Goal: Information Seeking & Learning: Check status

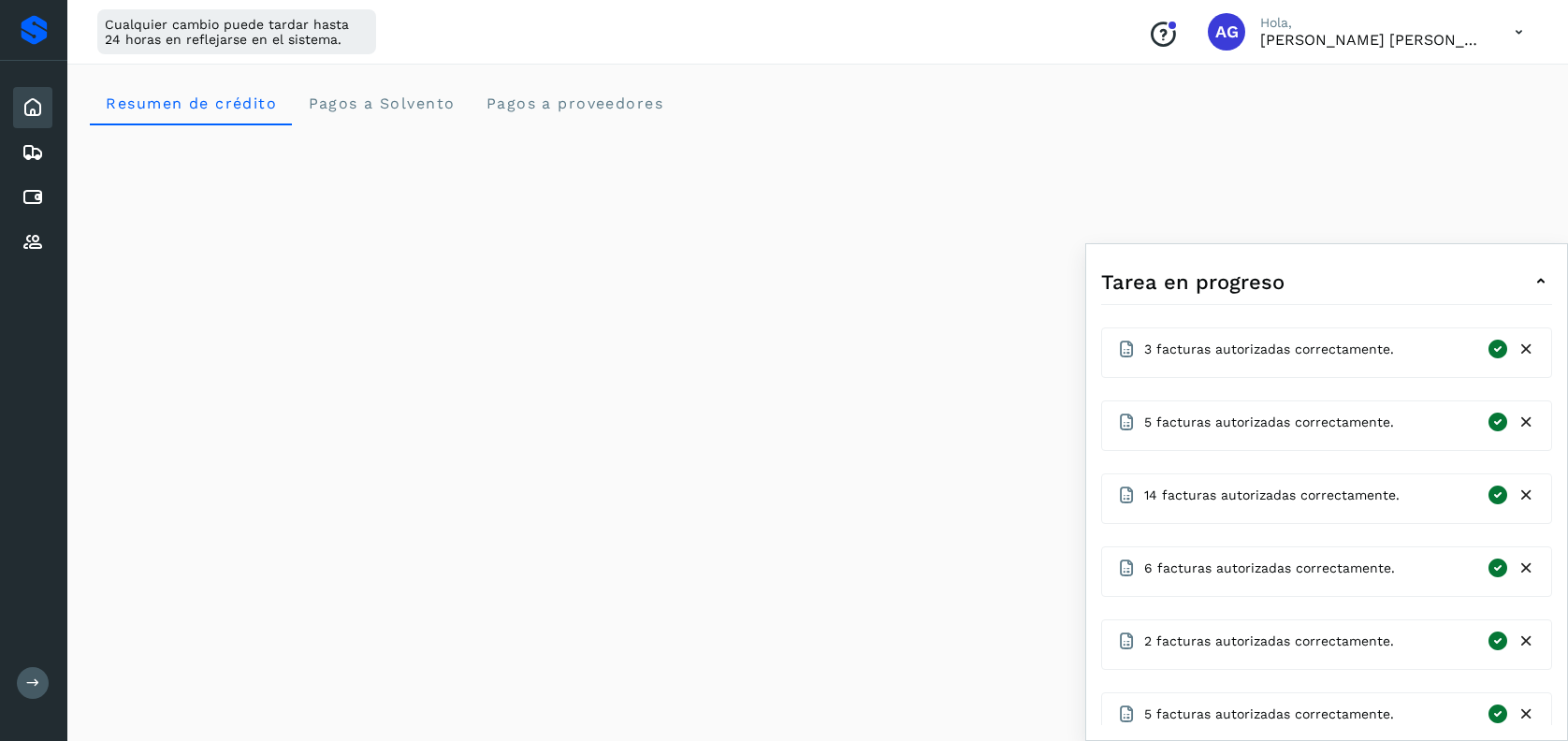
scroll to position [399, 0]
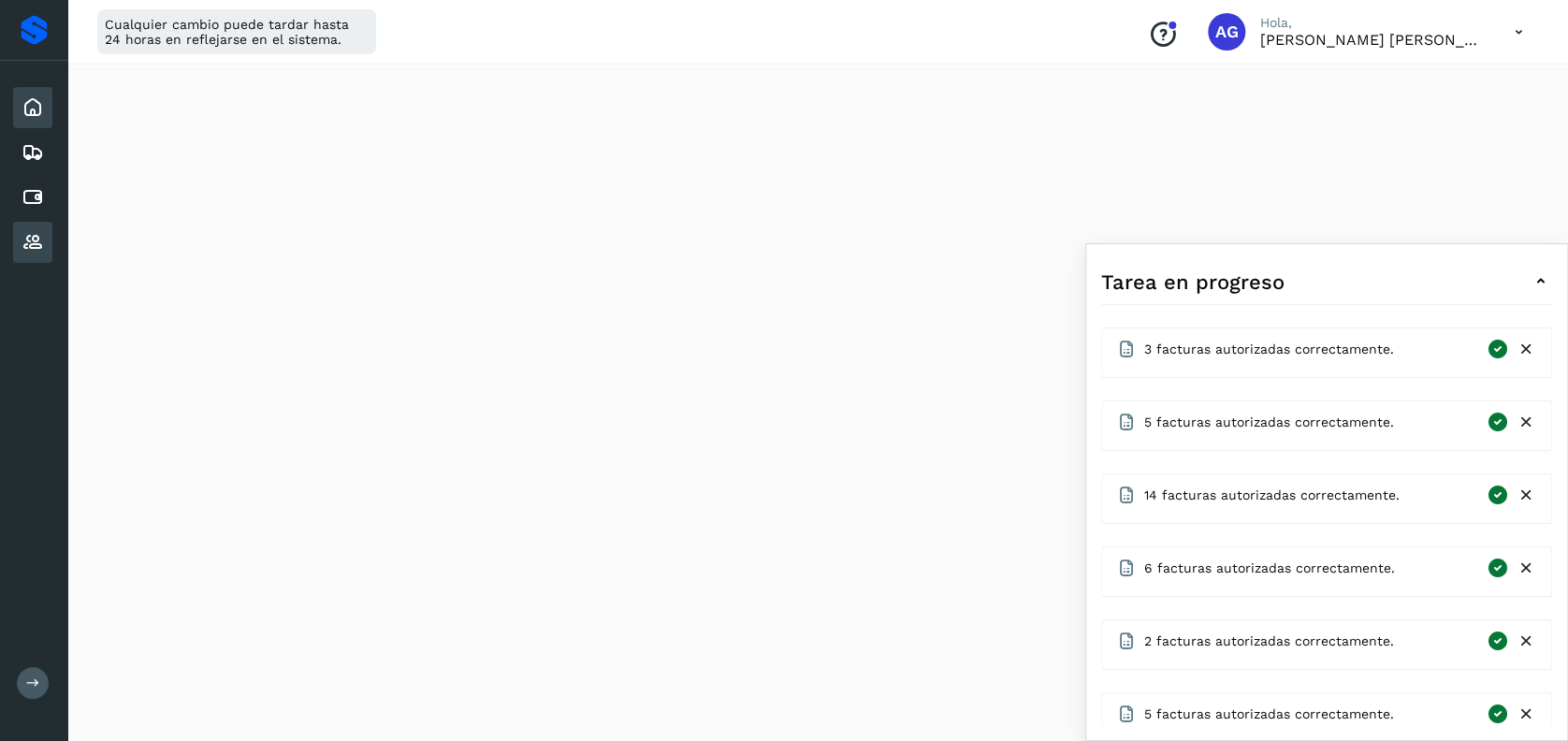
click at [34, 243] on icon at bounding box center [33, 242] width 23 height 23
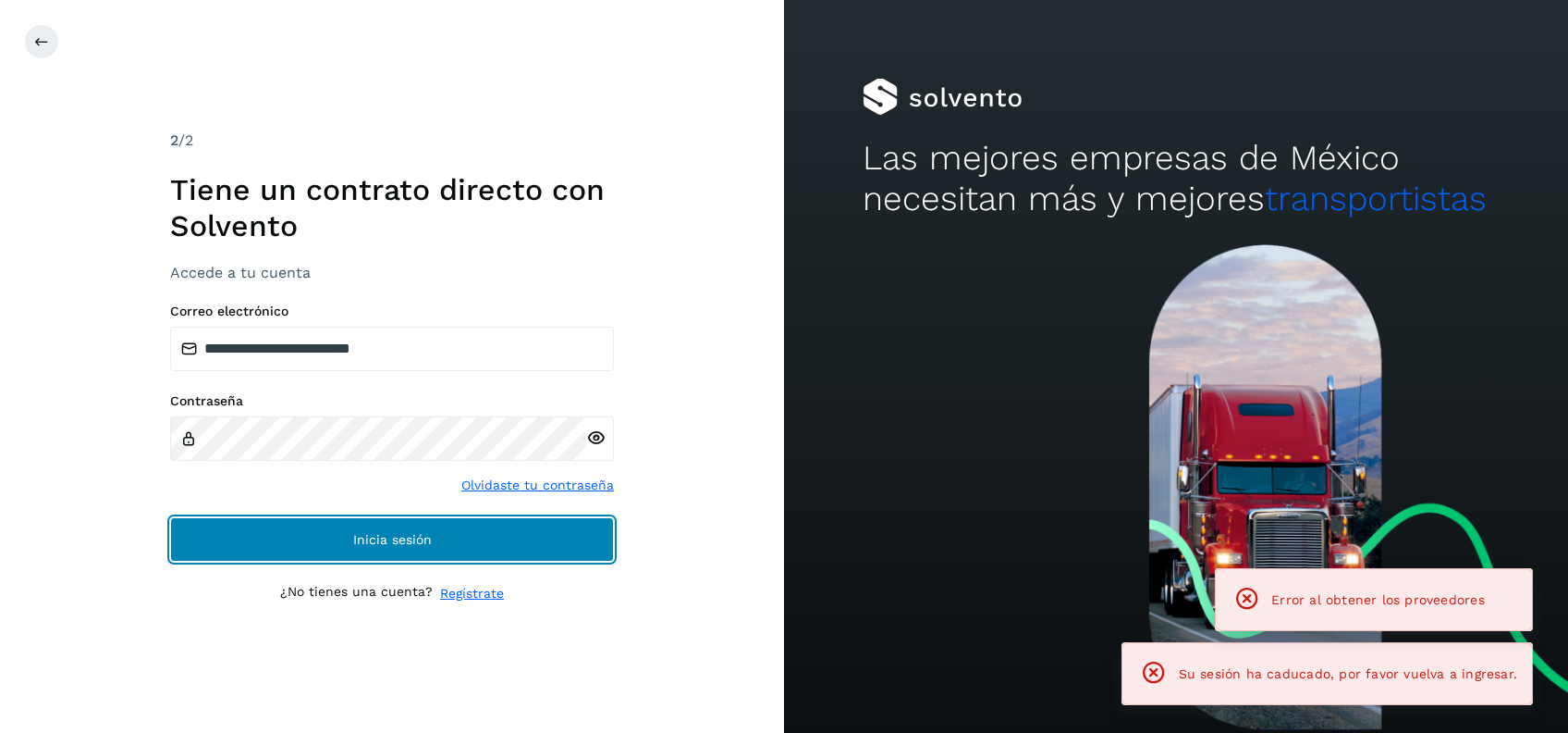
click at [433, 551] on button "Inicia sesión" at bounding box center [391, 539] width 443 height 44
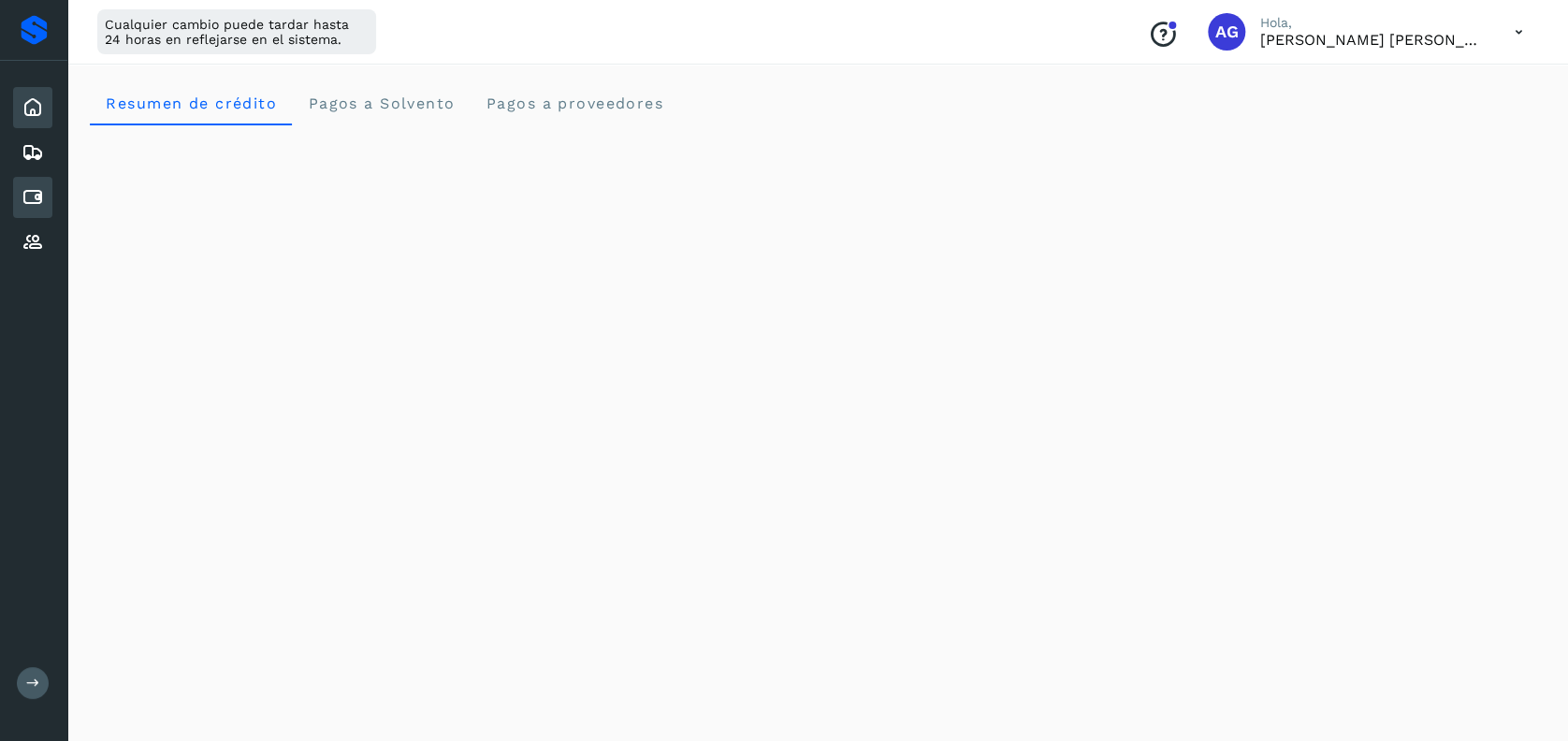
click at [45, 201] on div "Cuentas por pagar" at bounding box center [33, 196] width 40 height 41
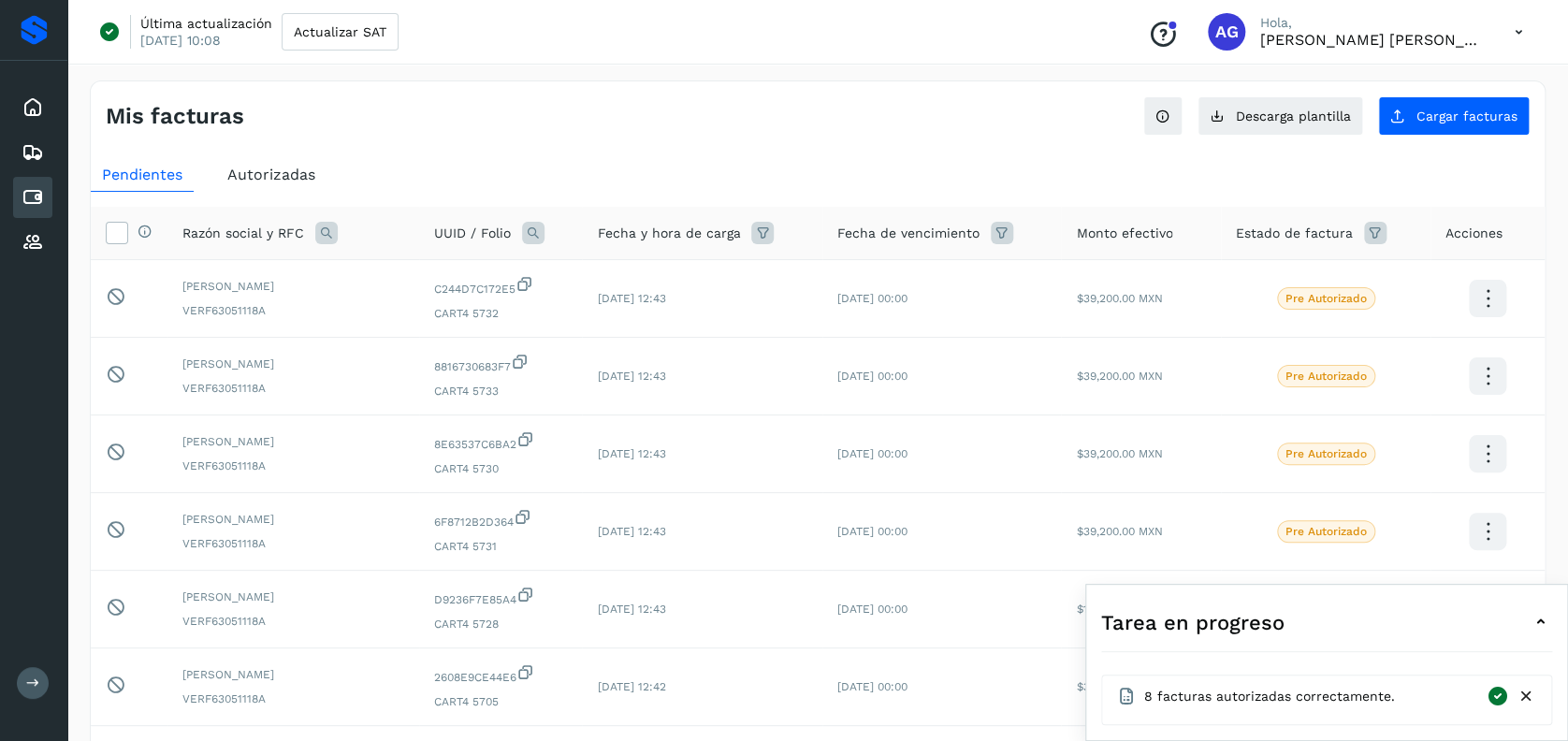
click at [327, 239] on icon at bounding box center [327, 232] width 23 height 23
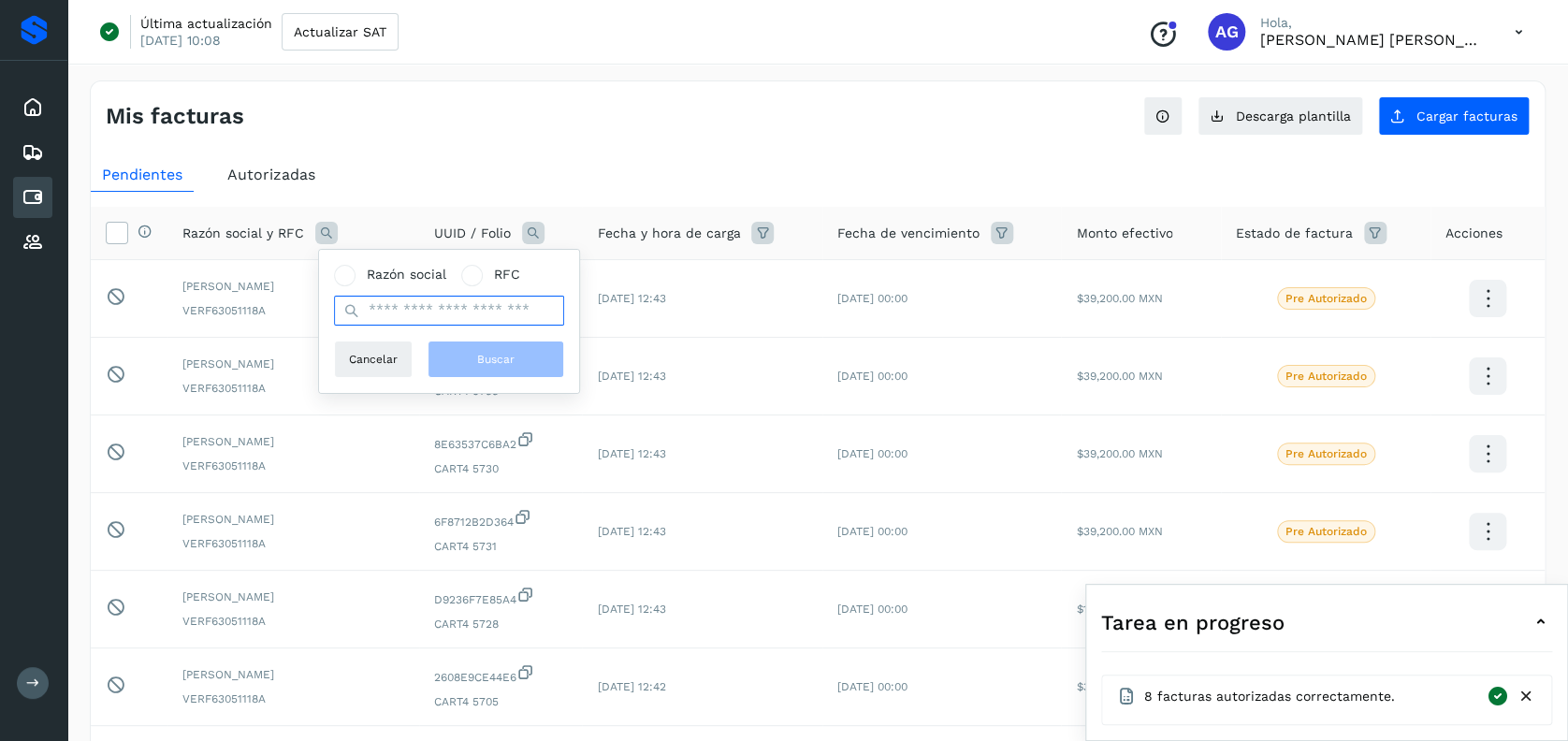
click at [420, 315] on input "text" at bounding box center [449, 310] width 230 height 30
type input "**********"
click at [492, 360] on span "Buscar" at bounding box center [496, 358] width 38 height 17
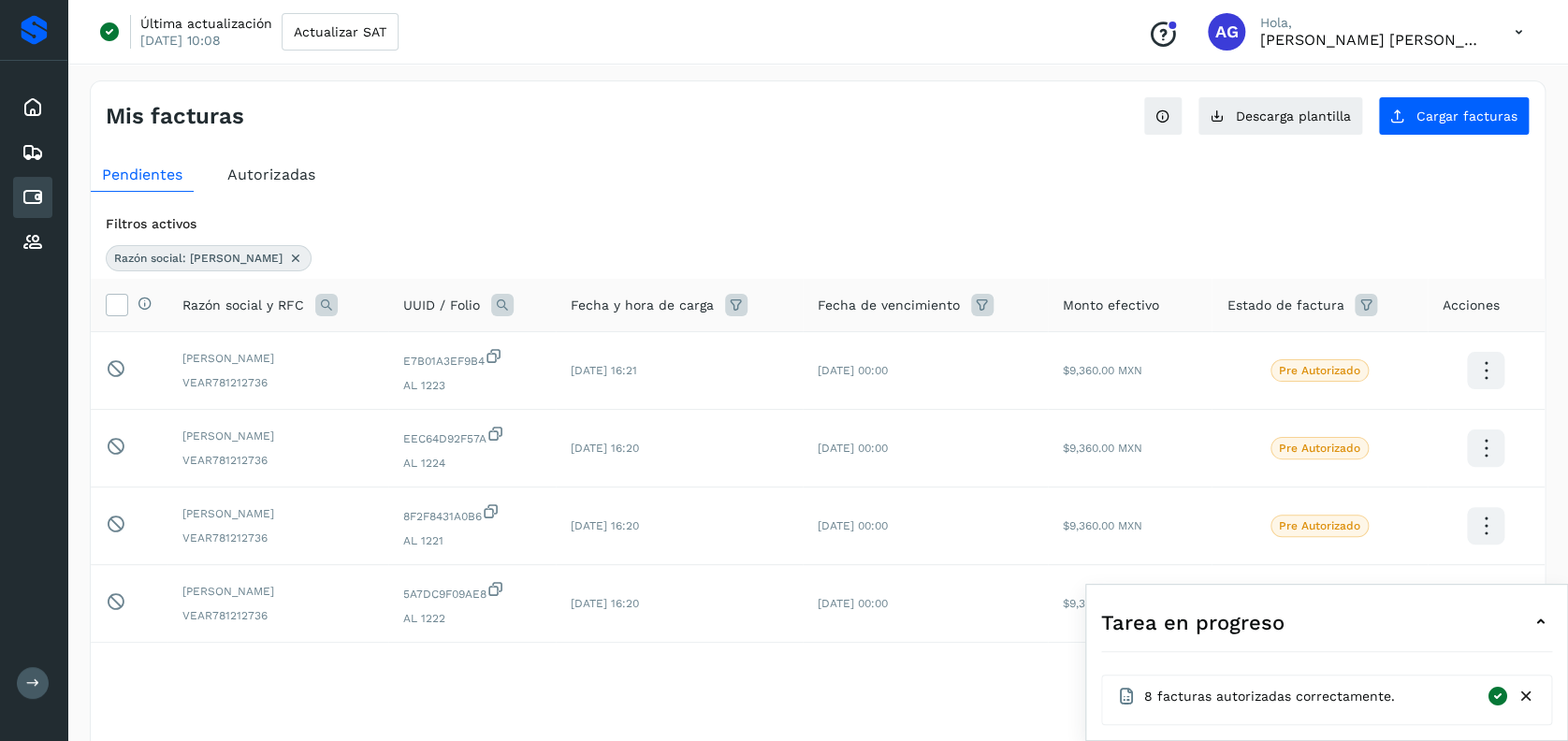
click at [1523, 702] on icon at bounding box center [1526, 696] width 20 height 20
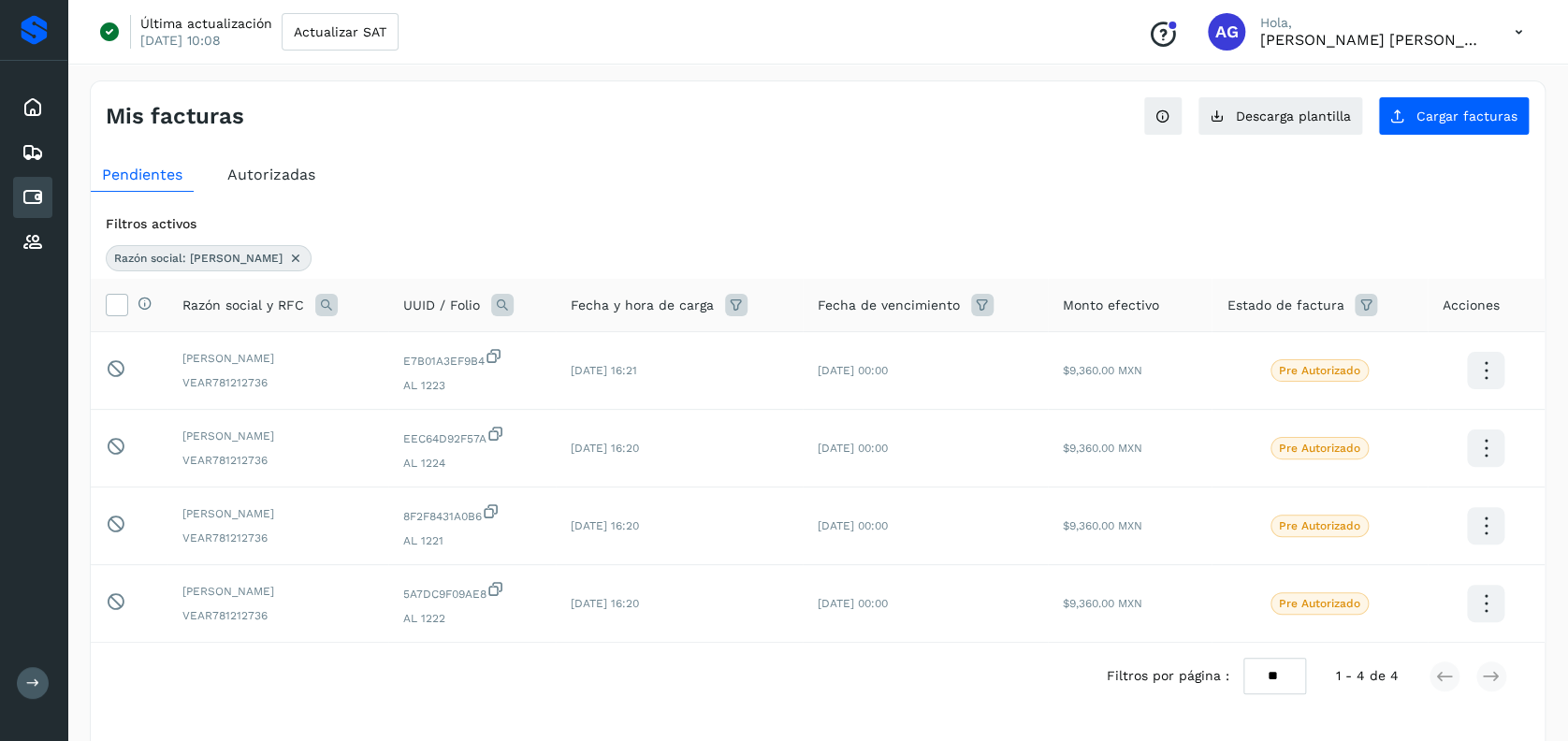
click at [307, 254] on div "Razón social: [PERSON_NAME]" at bounding box center [208, 258] width 205 height 26
click at [295, 255] on icon at bounding box center [295, 258] width 15 height 15
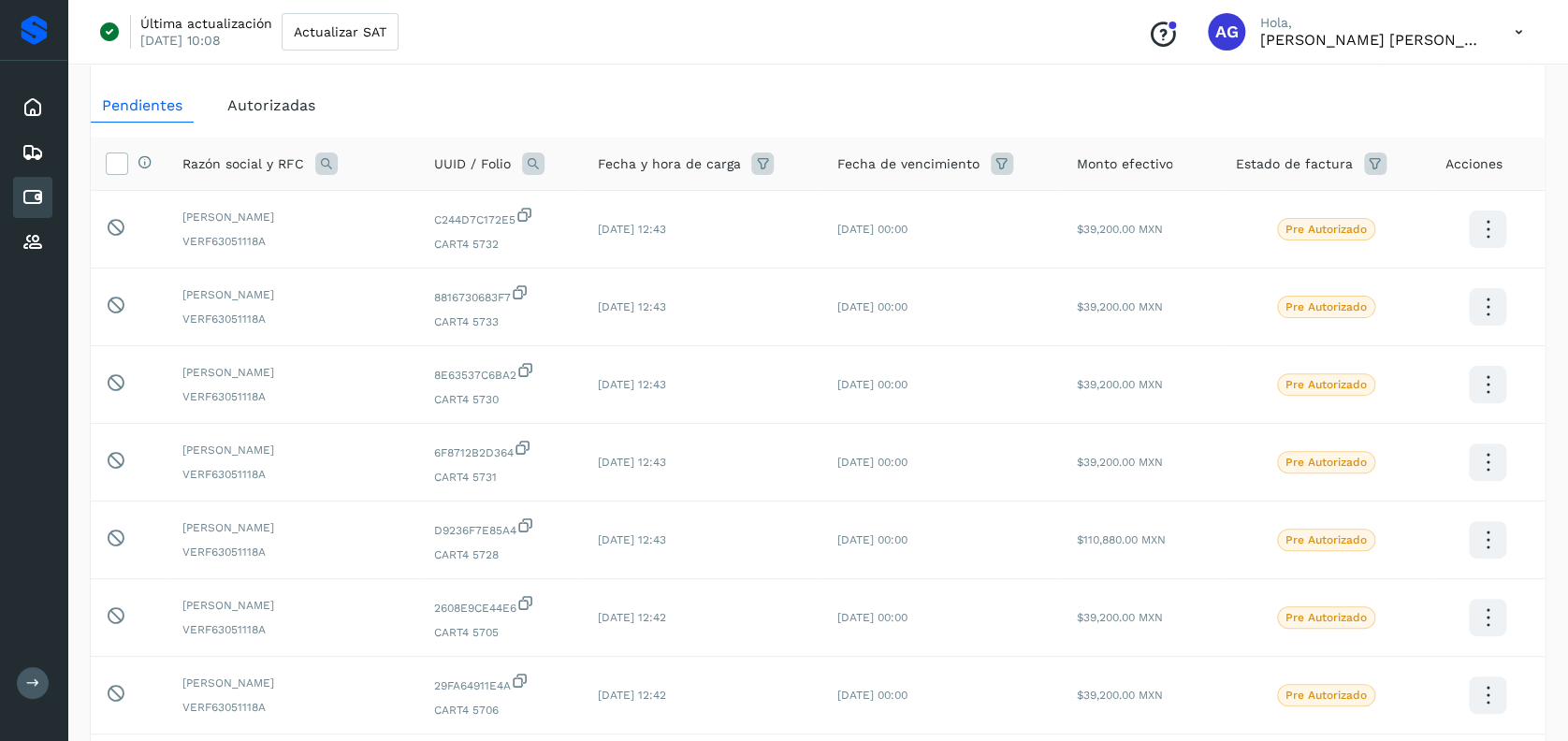
scroll to position [454, 0]
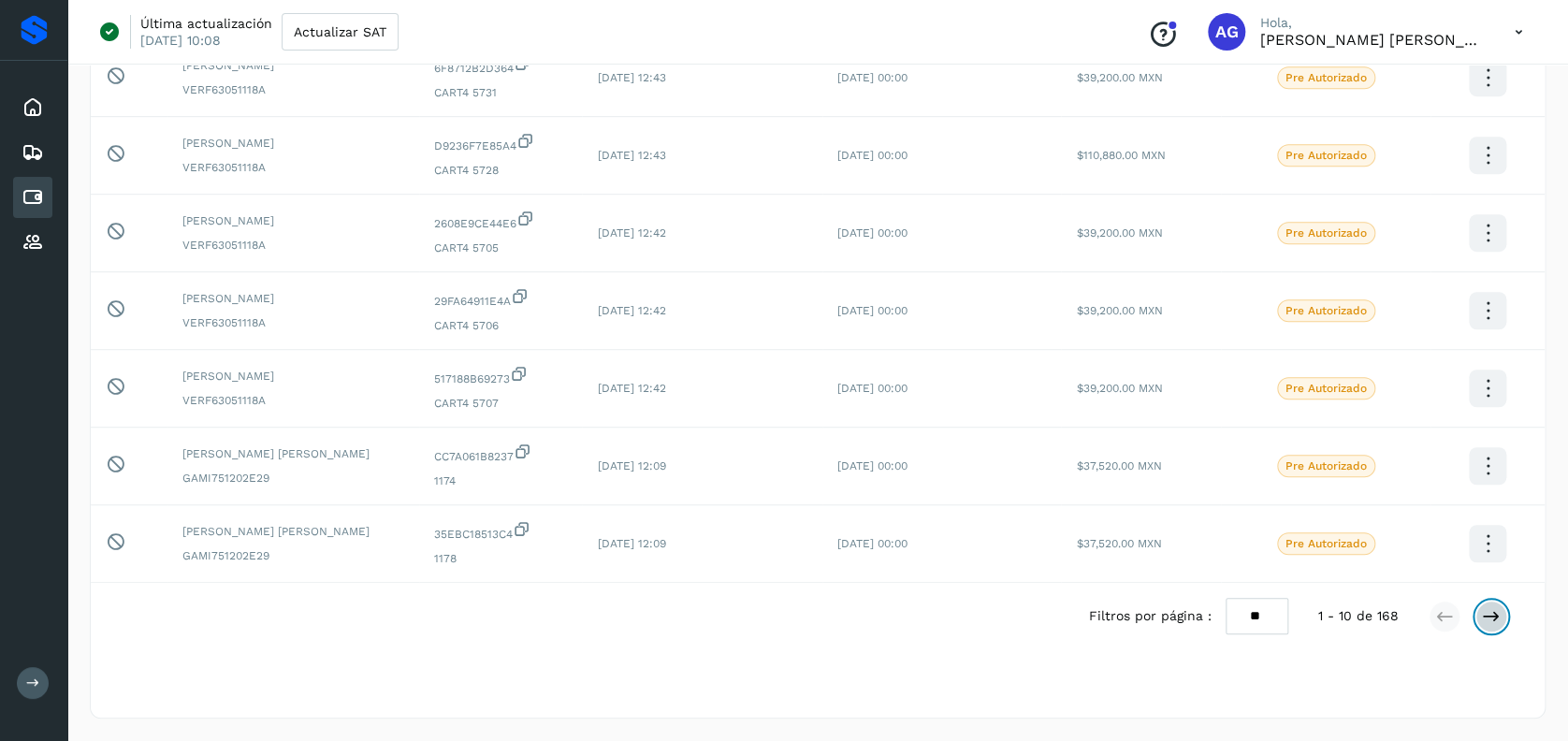
click at [1489, 614] on icon at bounding box center [1491, 616] width 19 height 19
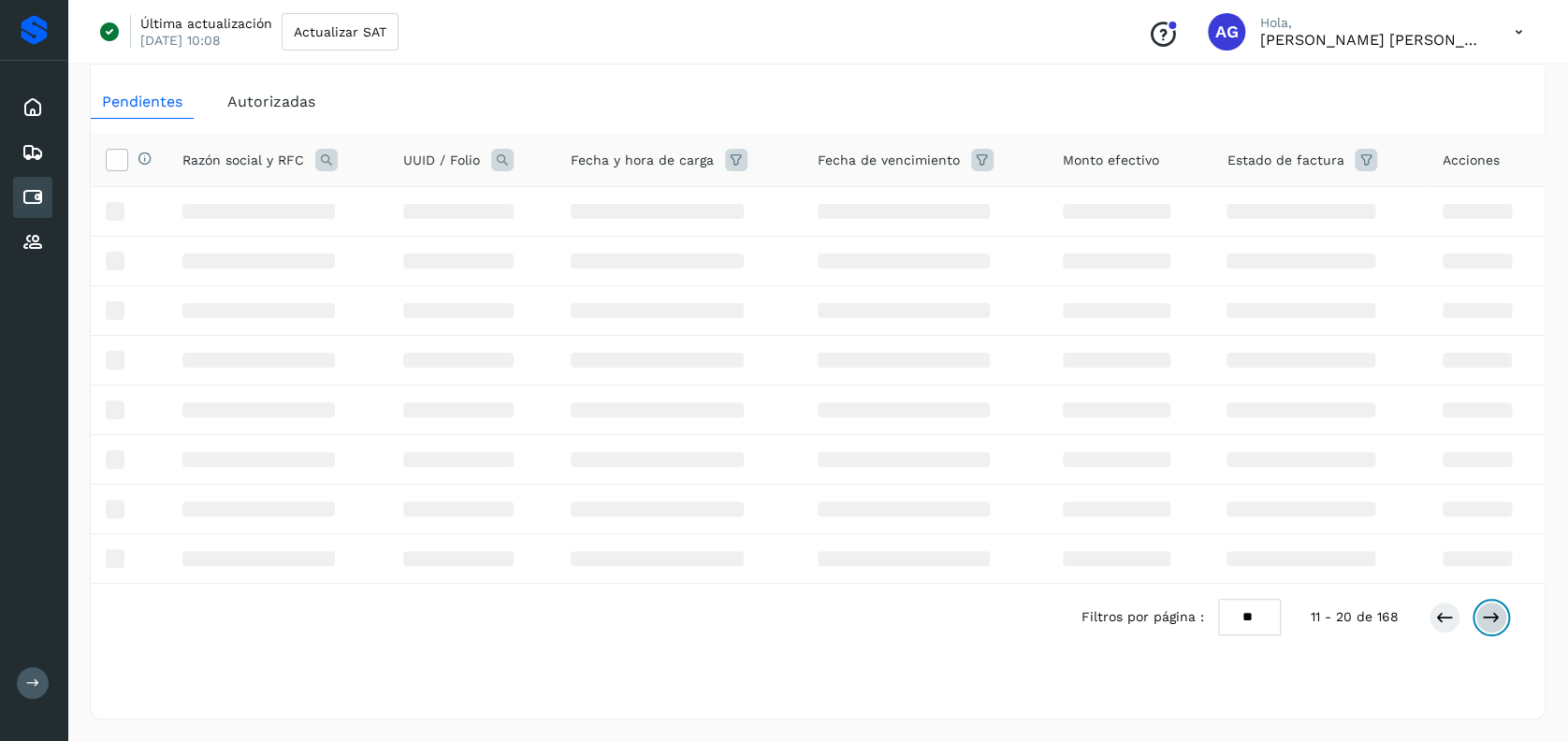
click at [1489, 614] on icon at bounding box center [1491, 617] width 19 height 19
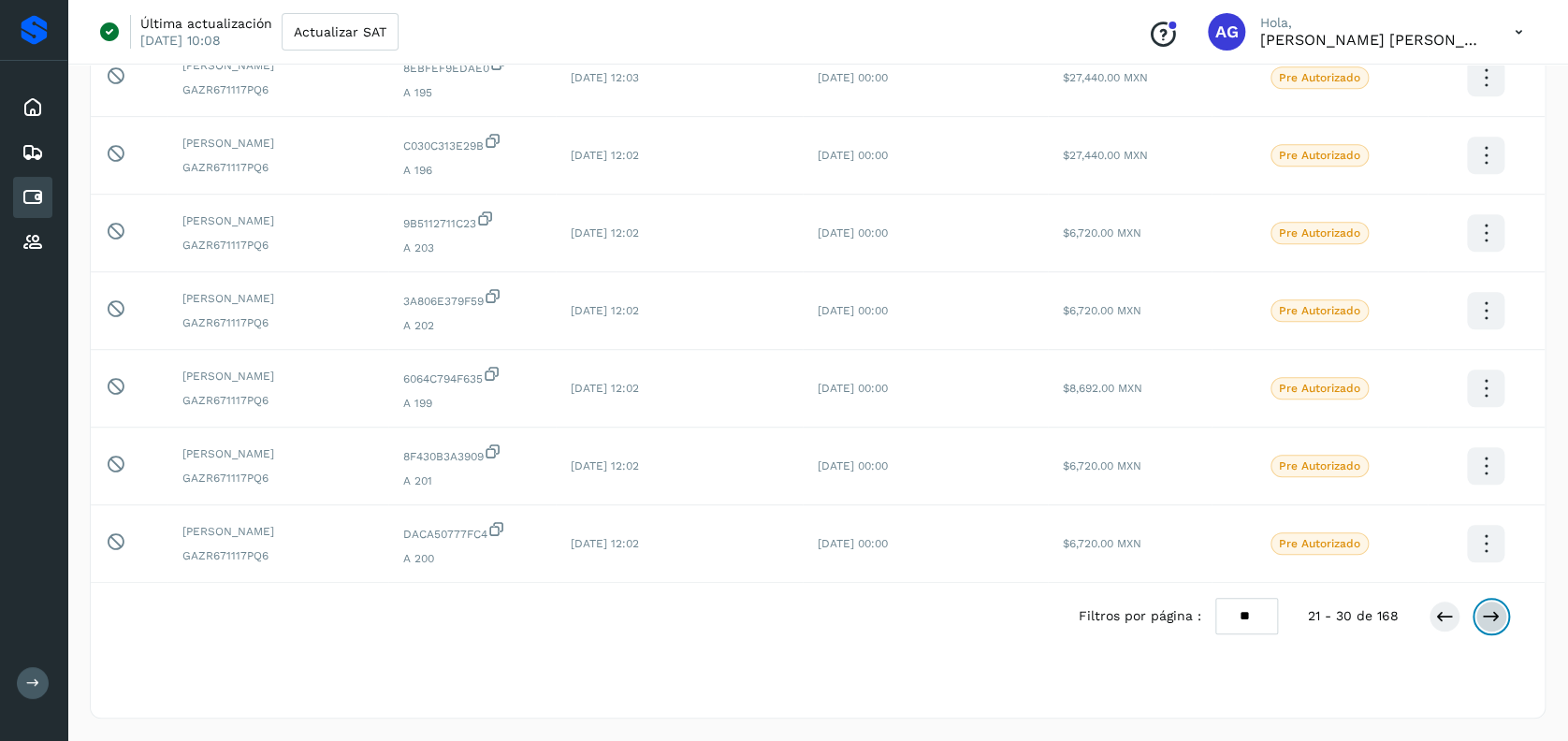
click at [1489, 614] on icon at bounding box center [1491, 616] width 19 height 19
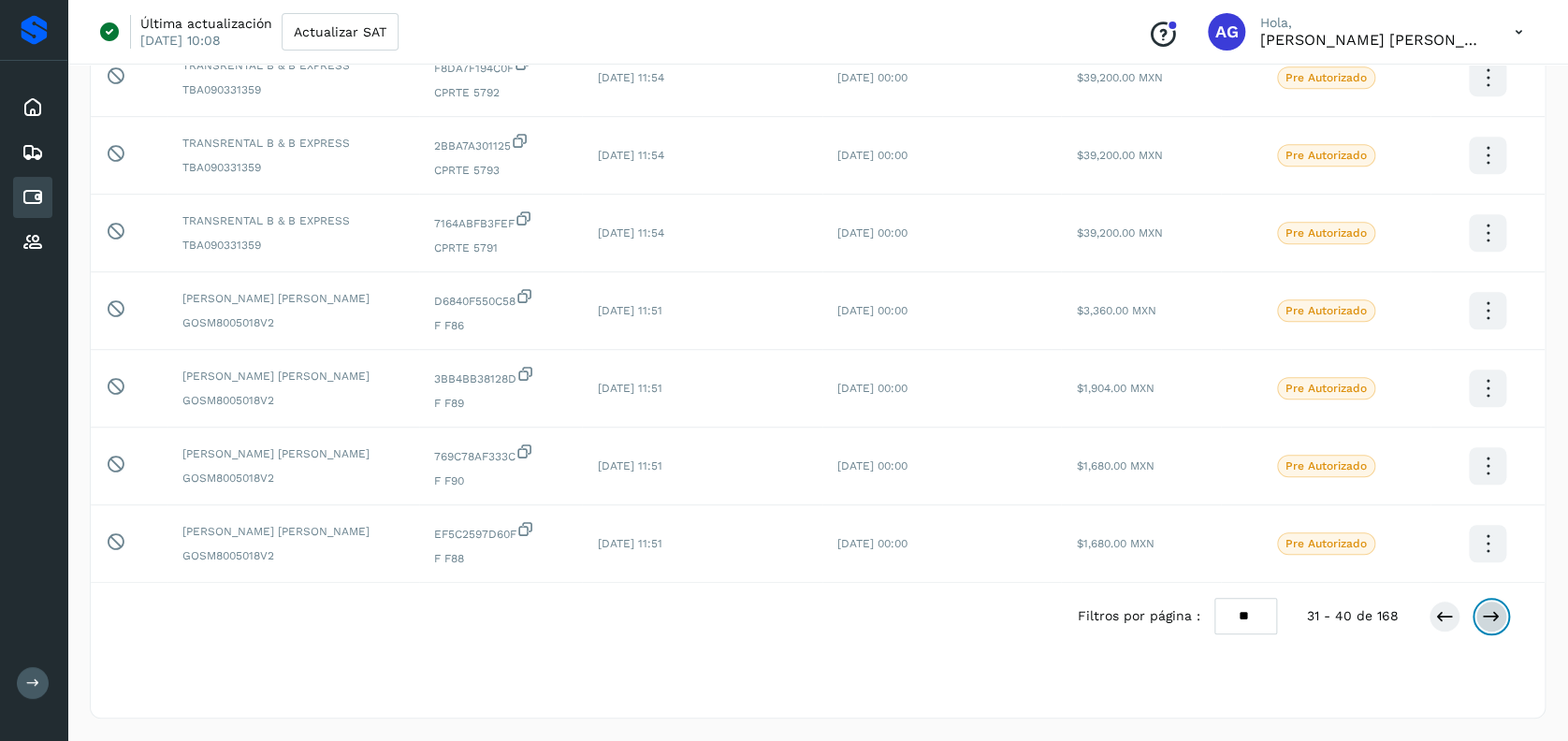
click at [1489, 614] on icon at bounding box center [1491, 616] width 19 height 19
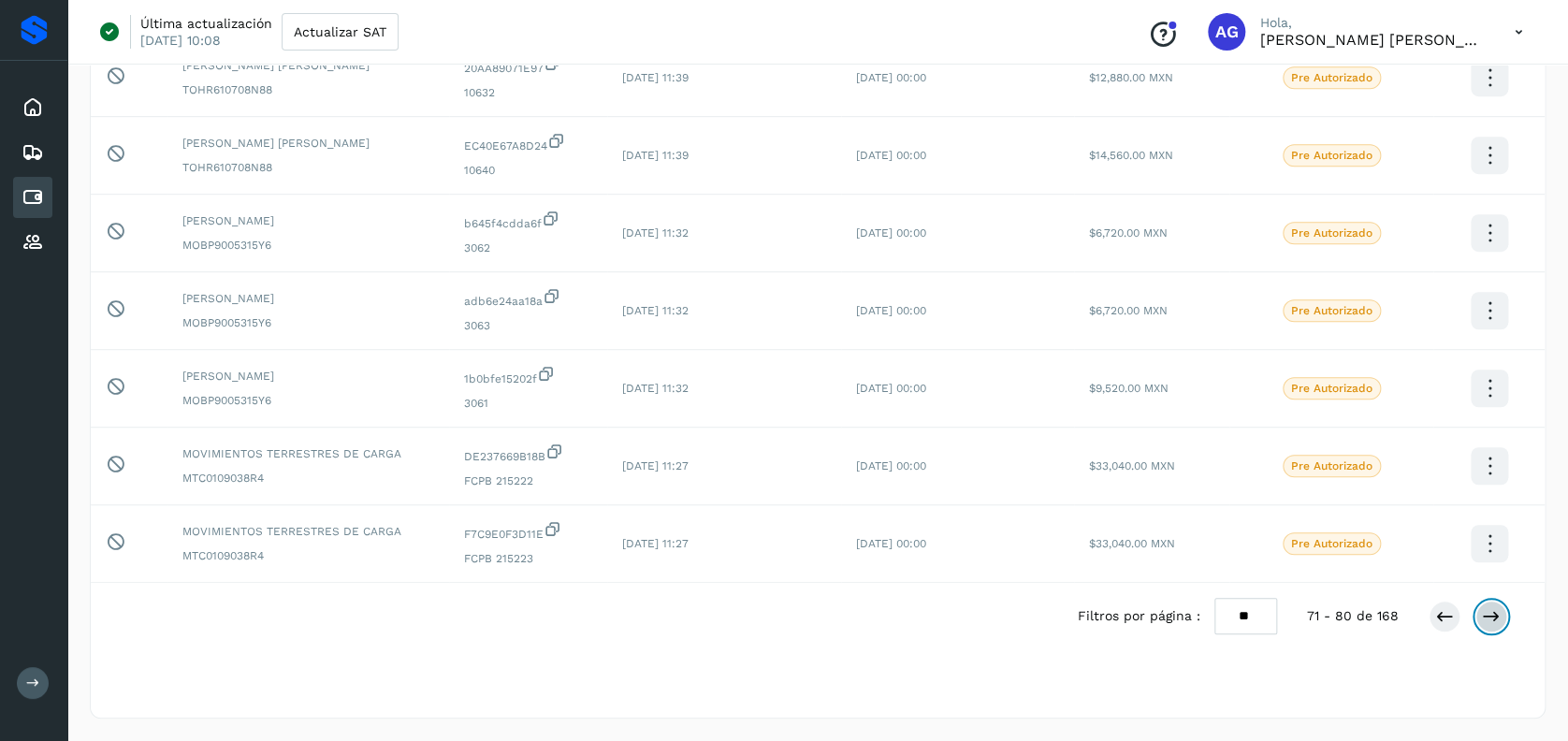
click at [1489, 614] on icon at bounding box center [1491, 616] width 19 height 19
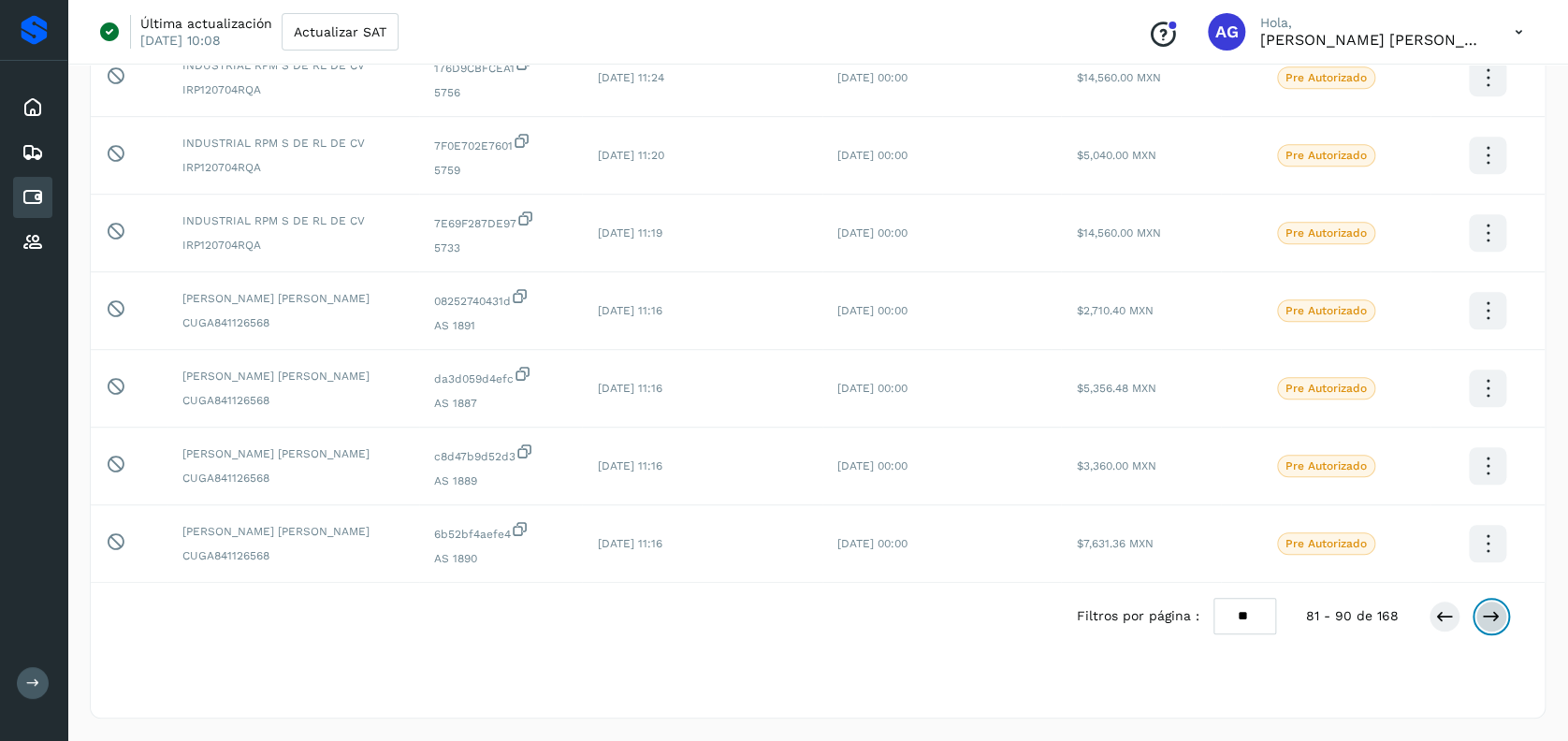
click at [1489, 614] on icon at bounding box center [1491, 616] width 19 height 19
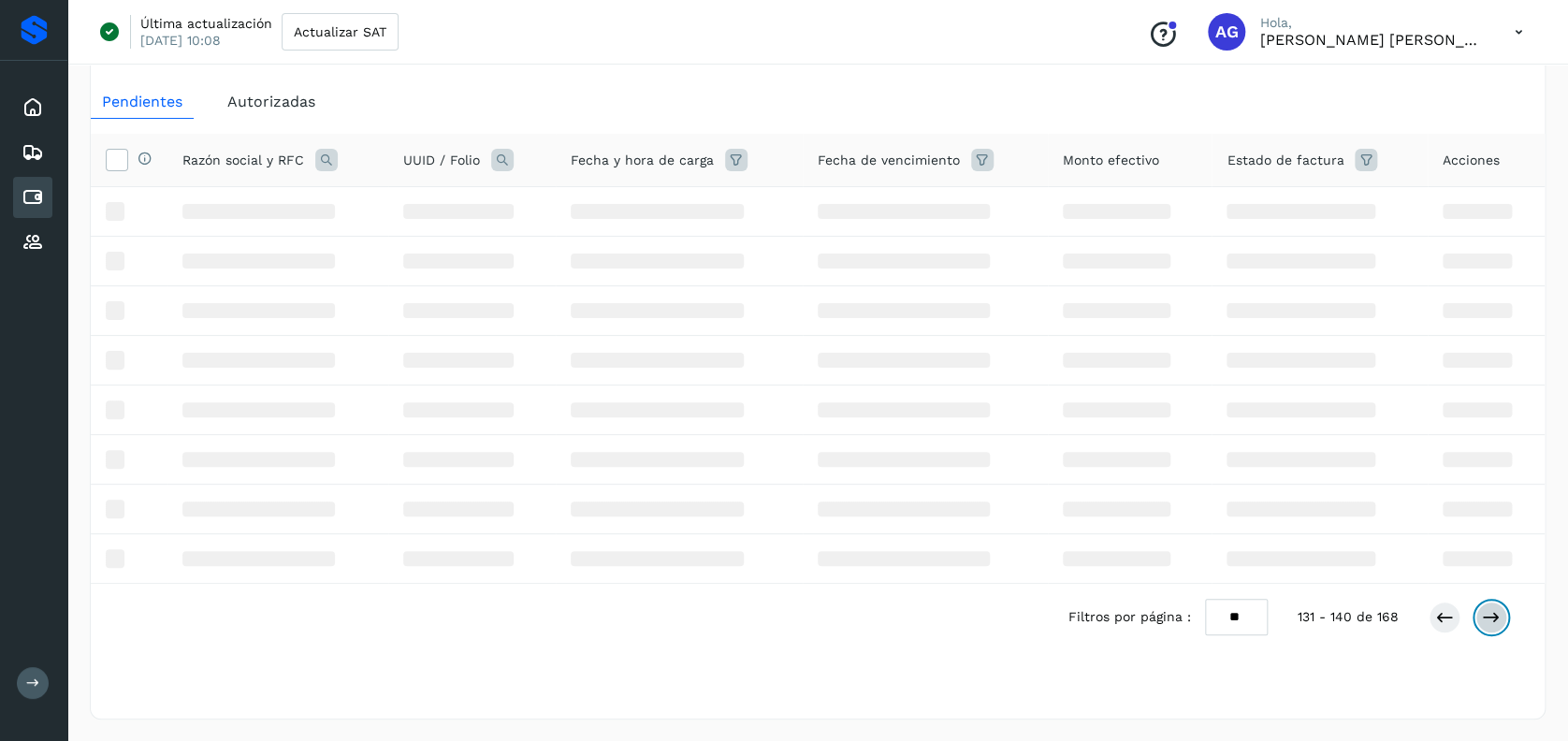
scroll to position [448, 0]
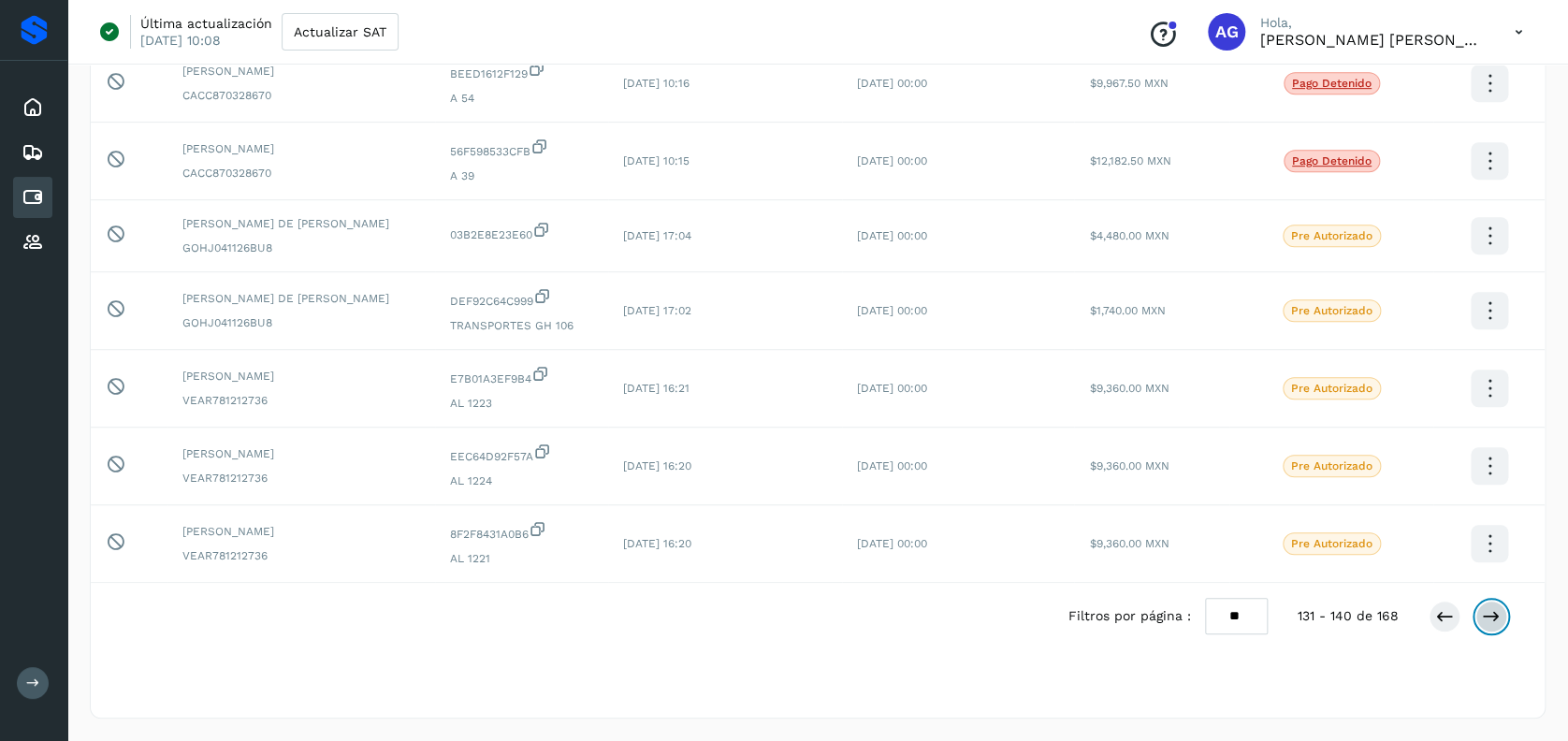
click at [1489, 614] on icon at bounding box center [1491, 616] width 19 height 19
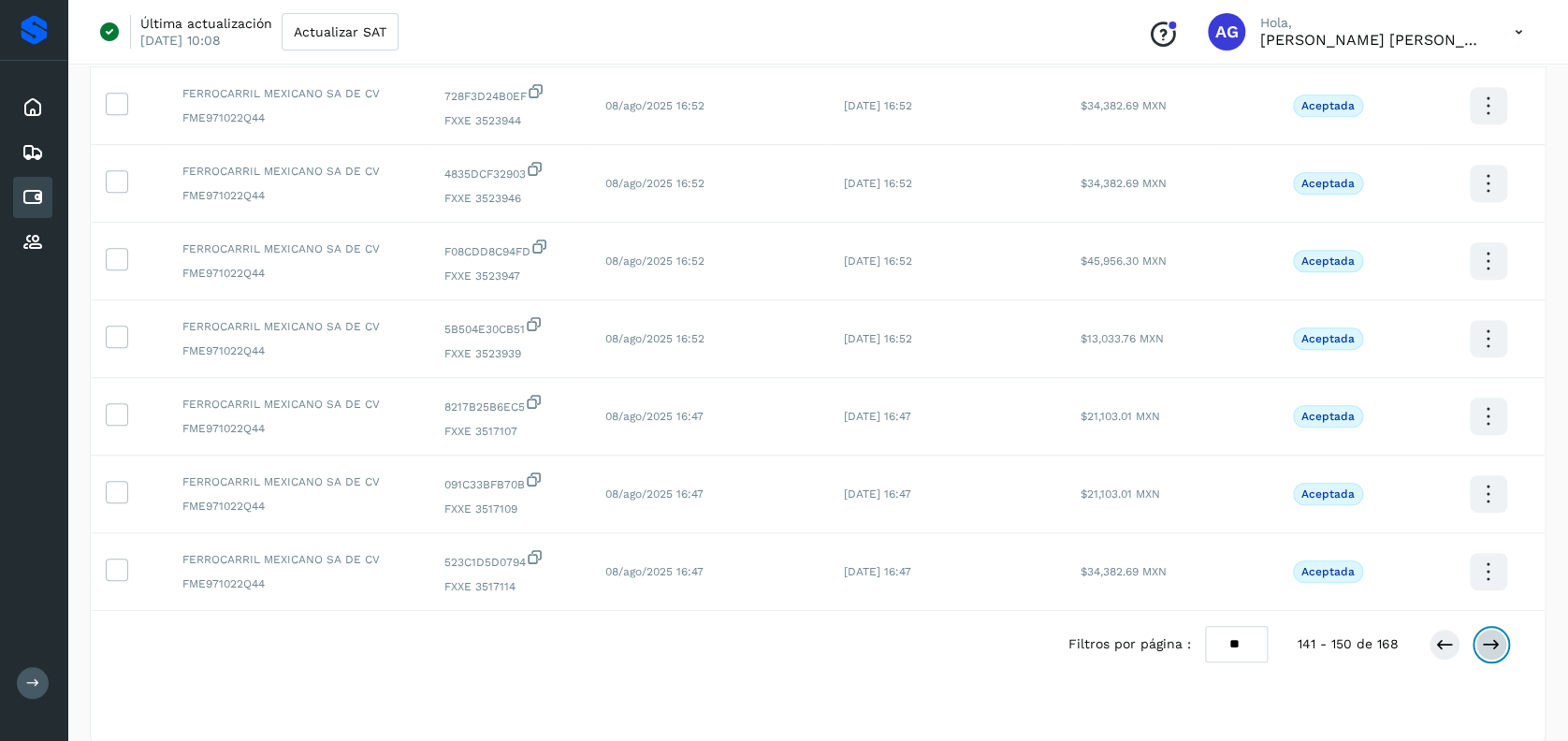
scroll to position [427, 0]
click at [1435, 645] on icon at bounding box center [1444, 643] width 19 height 19
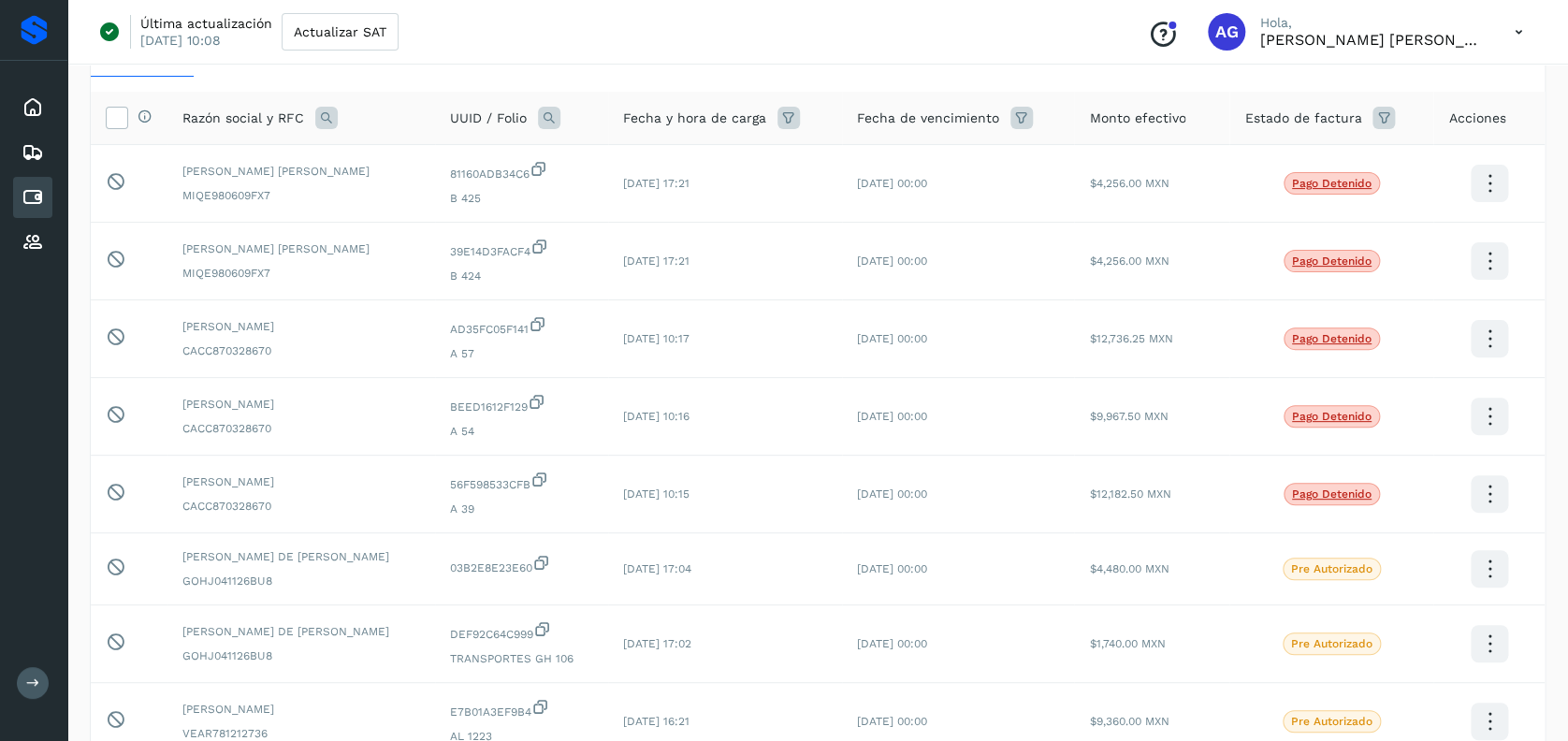
scroll to position [104, 0]
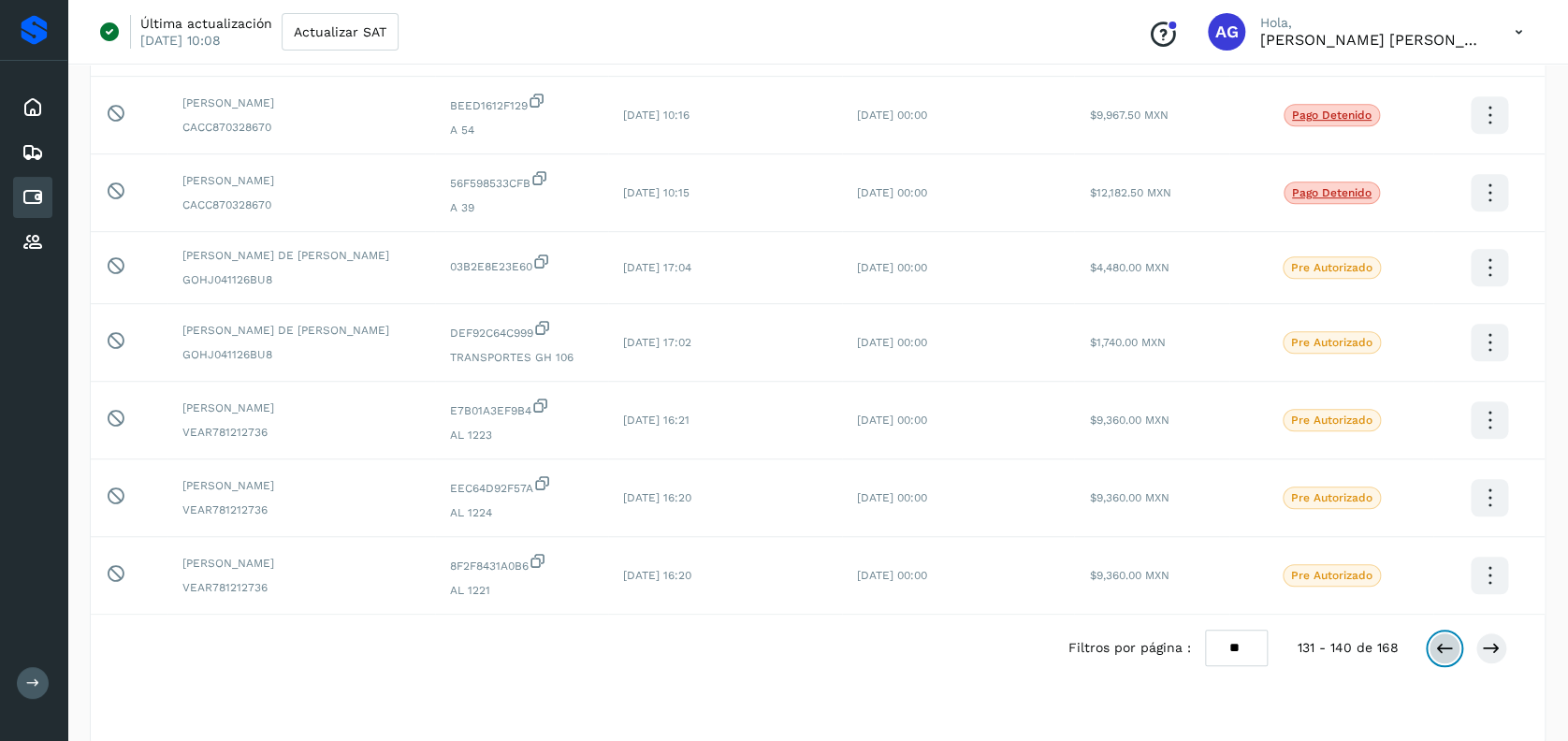
click at [1439, 644] on icon at bounding box center [1444, 648] width 19 height 19
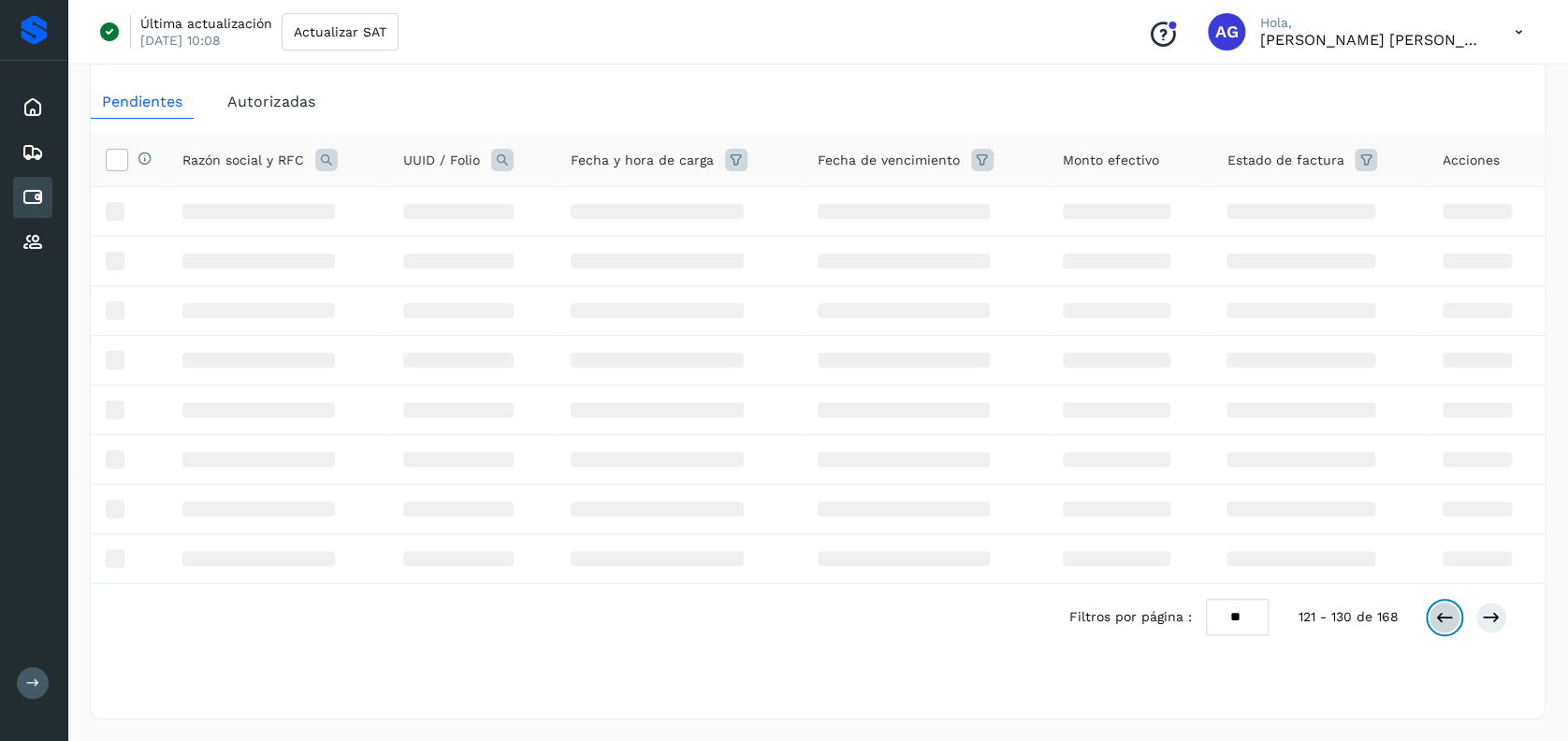
scroll to position [416, 0]
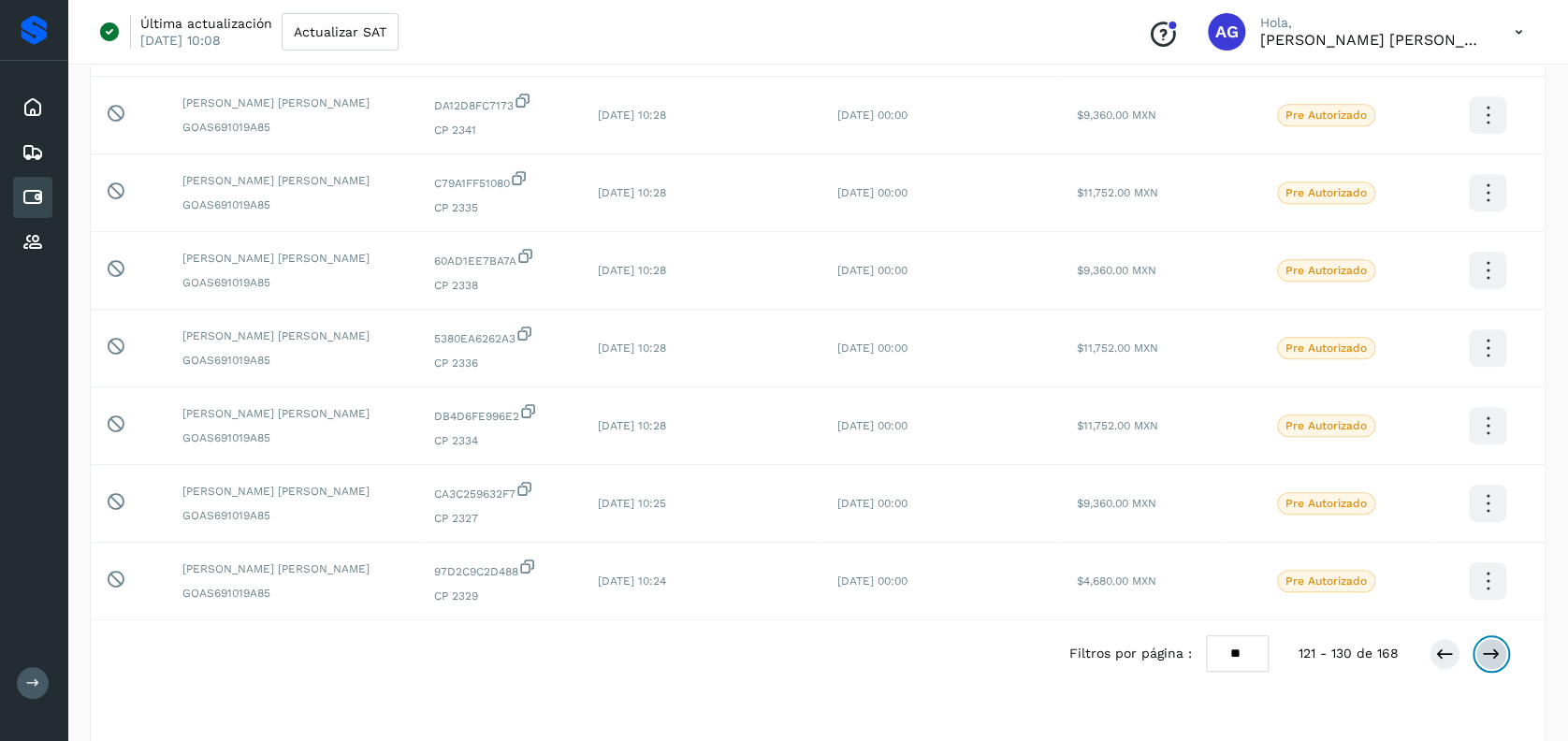
click at [1493, 657] on icon at bounding box center [1491, 653] width 19 height 19
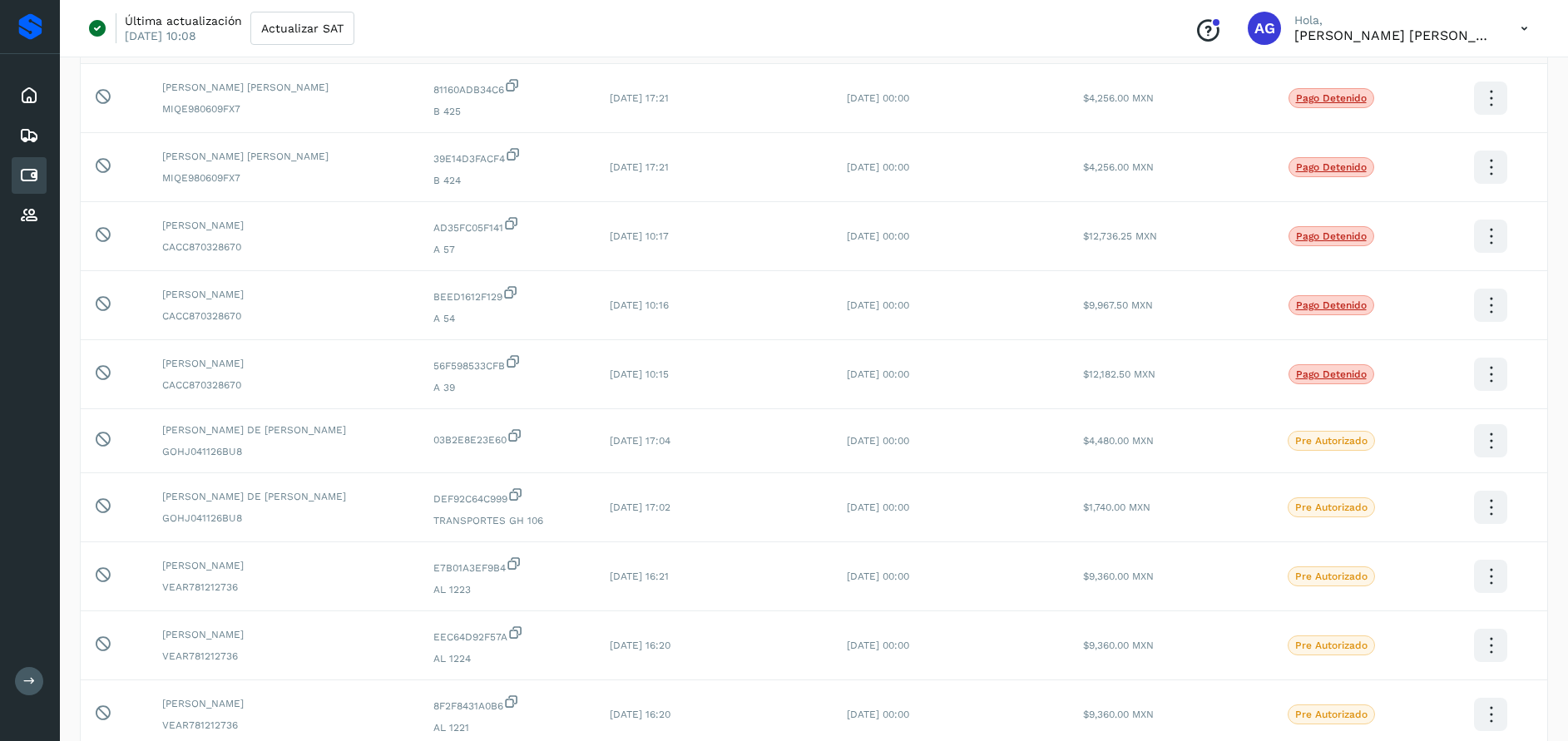
scroll to position [160, 0]
